Goal: Information Seeking & Learning: Find specific fact

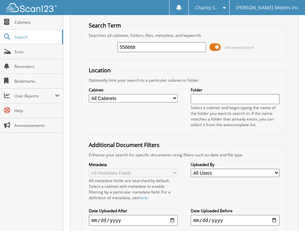
click at [142, 44] on input "558668" at bounding box center [161, 47] width 89 height 10
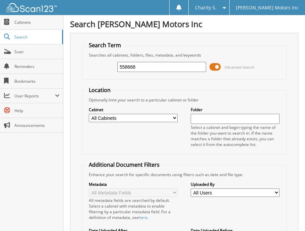
click at [230, 89] on fieldset "Location Optionally limit your search to a particular cabinet or folder Cabinet…" at bounding box center [184, 120] width 205 height 68
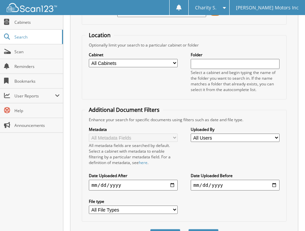
scroll to position [119, 0]
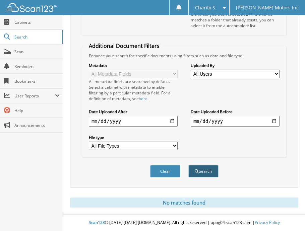
click at [203, 166] on button "Search" at bounding box center [203, 171] width 30 height 12
